Goal: Task Accomplishment & Management: Use online tool/utility

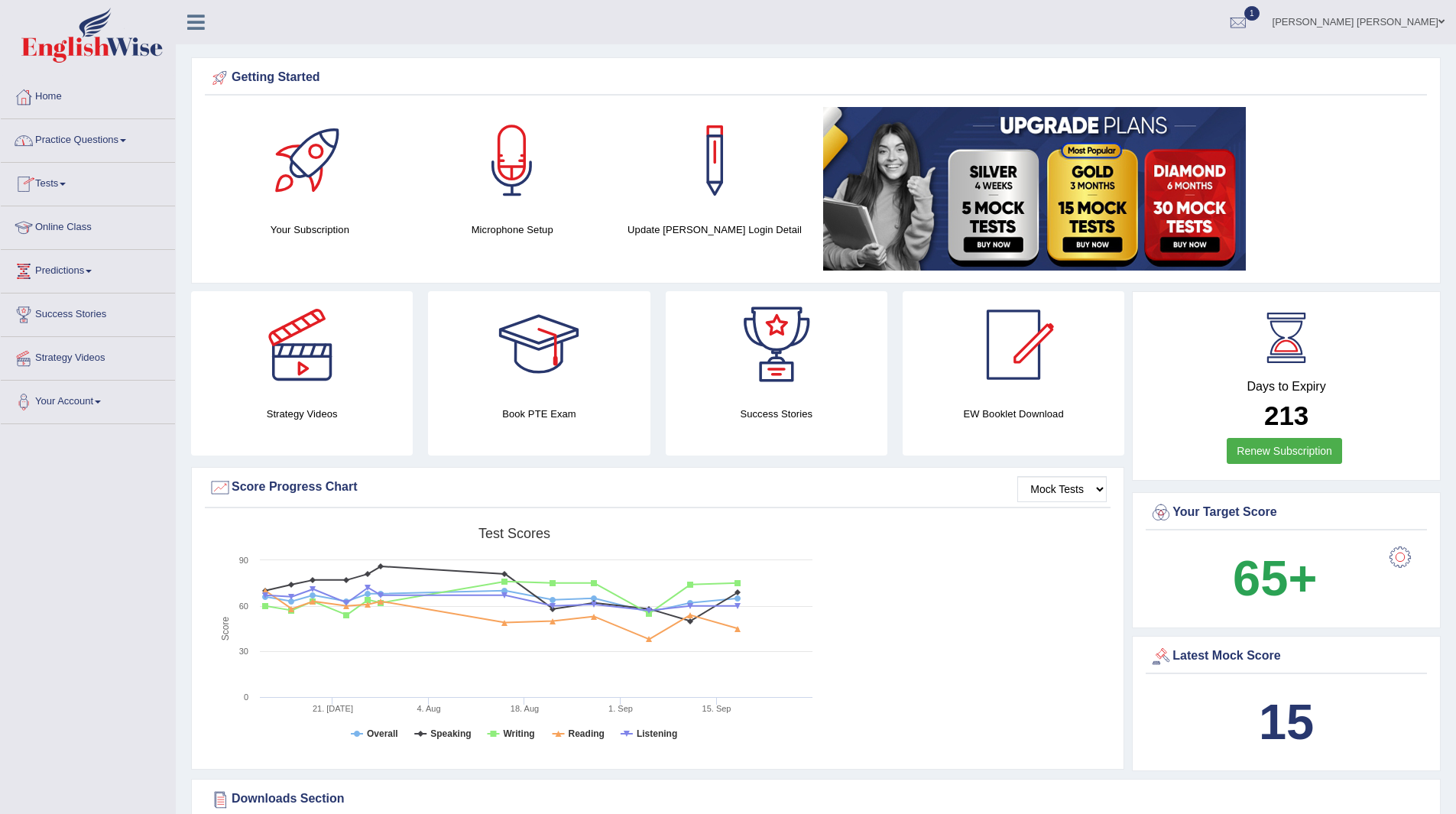
click at [49, 183] on link "Tests" at bounding box center [88, 182] width 174 height 38
click at [97, 214] on link "Take Practice Sectional Test" at bounding box center [100, 219] width 143 height 27
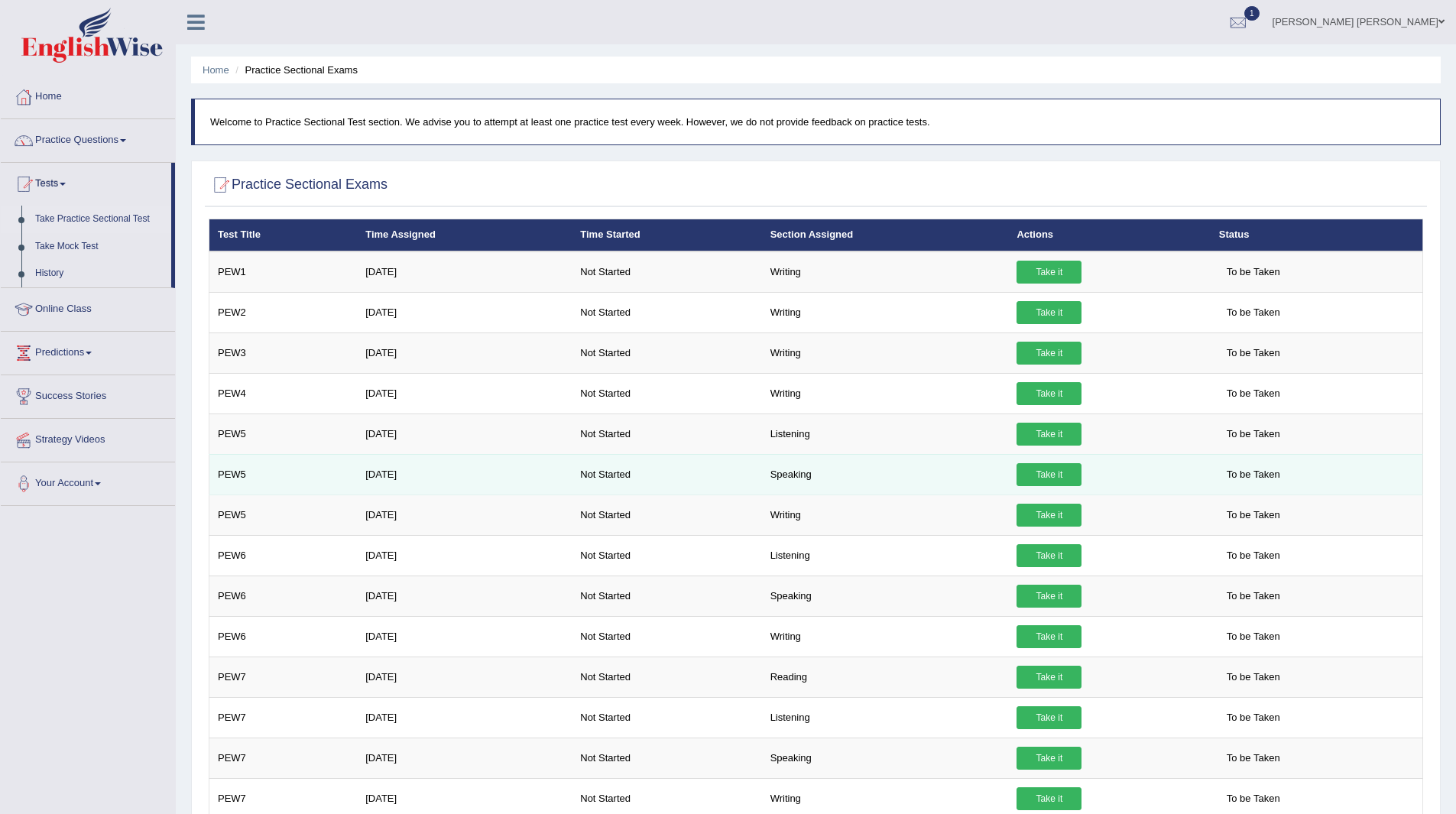
click at [1052, 473] on link "Take it" at bounding box center [1048, 475] width 65 height 23
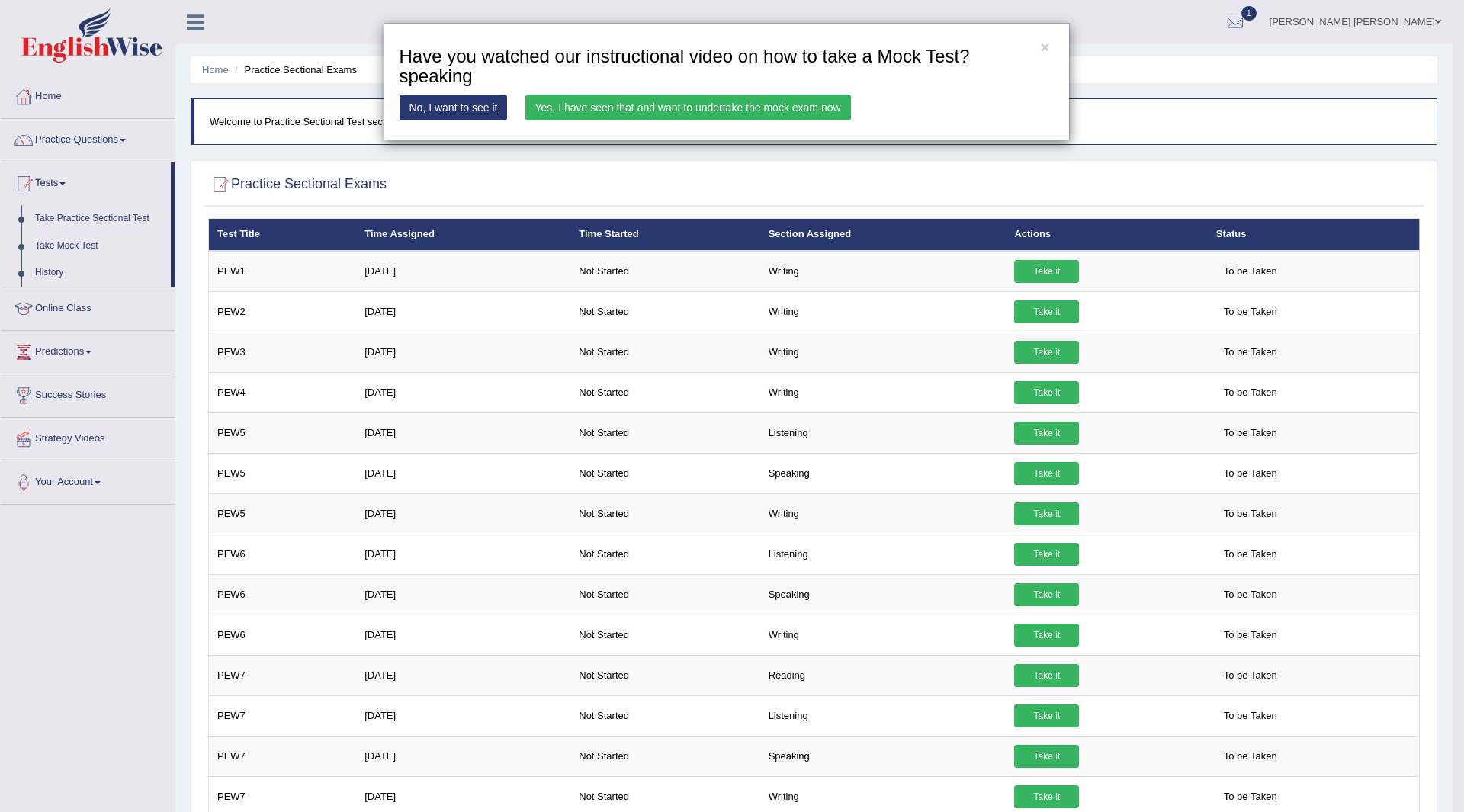
click at [651, 104] on link "Yes, I have seen that and want to undertake the mock exam now" at bounding box center [688, 107] width 325 height 26
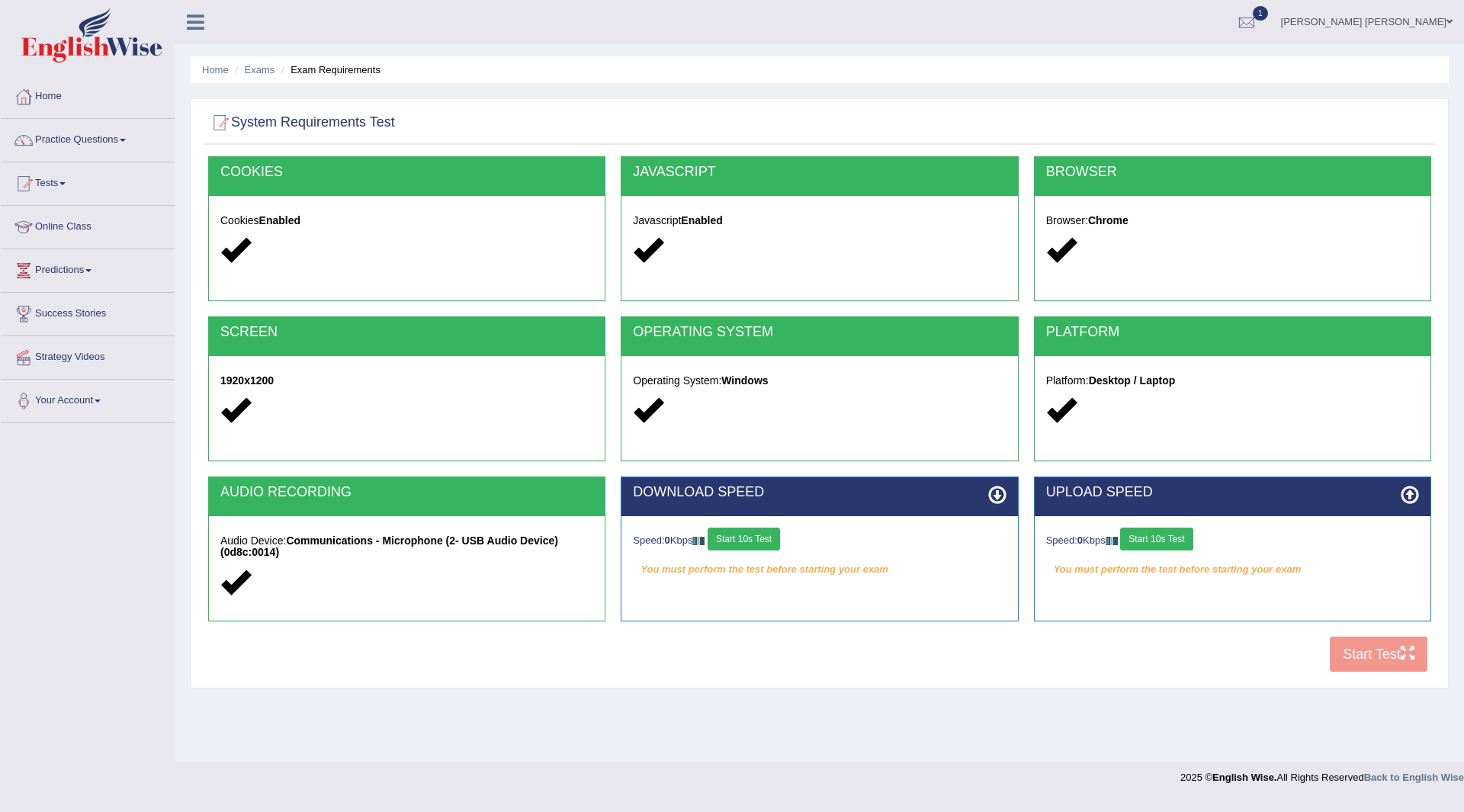
click at [753, 539] on button "Start 10s Test" at bounding box center [743, 539] width 73 height 23
click at [1164, 536] on button "Start 10s Test" at bounding box center [1156, 539] width 73 height 23
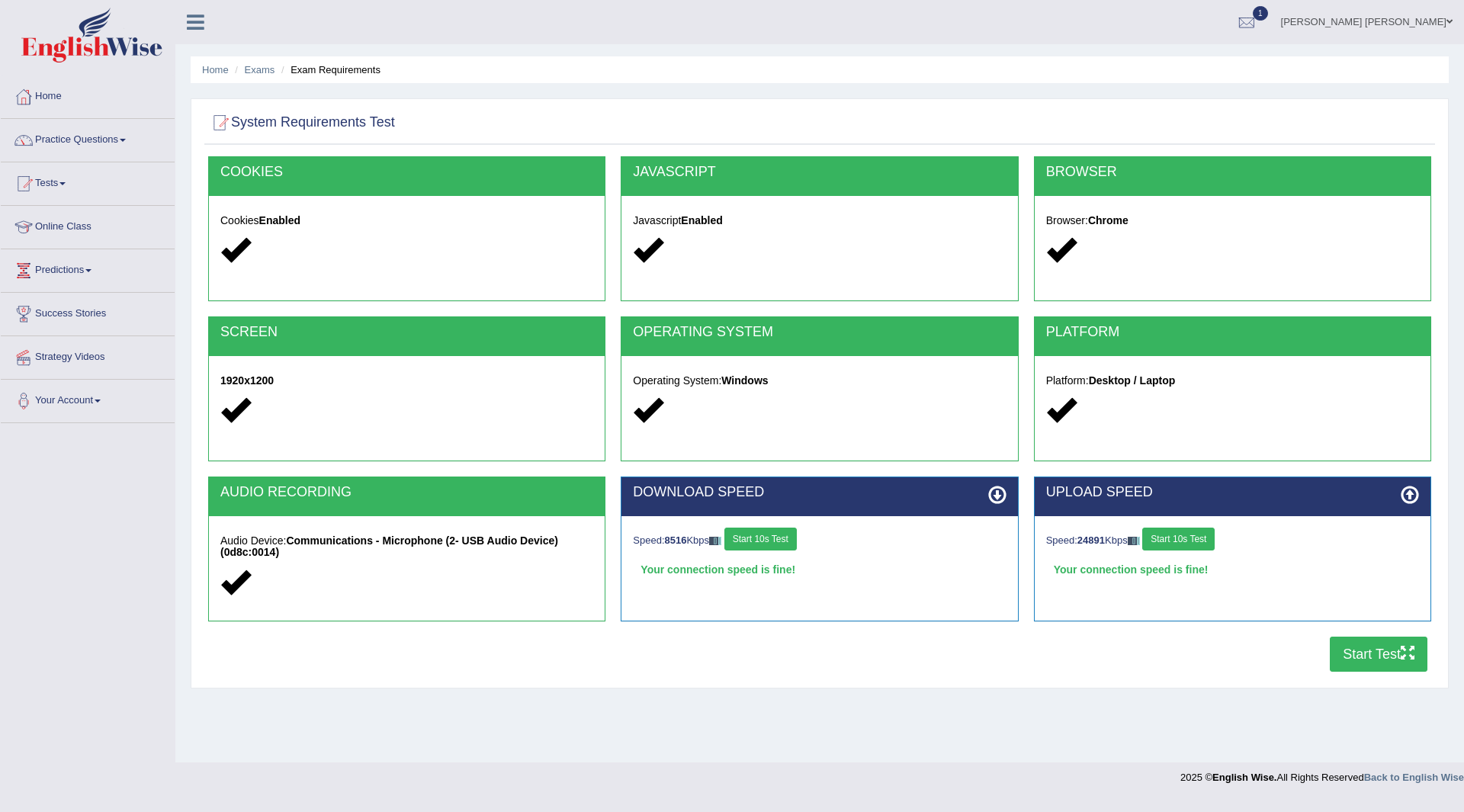
click at [1361, 657] on button "Start Test" at bounding box center [1378, 653] width 97 height 35
